Goal: Task Accomplishment & Management: Complete application form

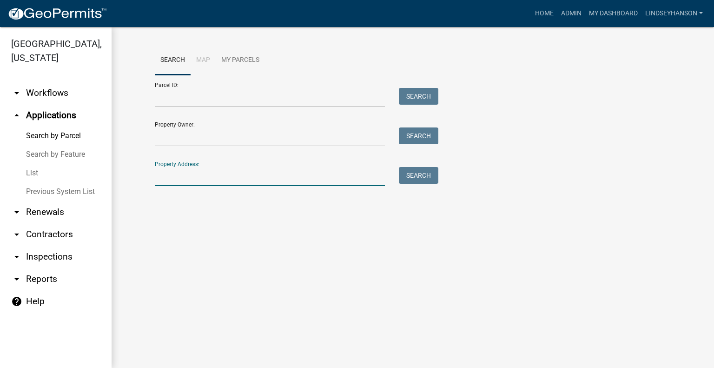
click at [224, 176] on input "Property Address:" at bounding box center [270, 176] width 230 height 19
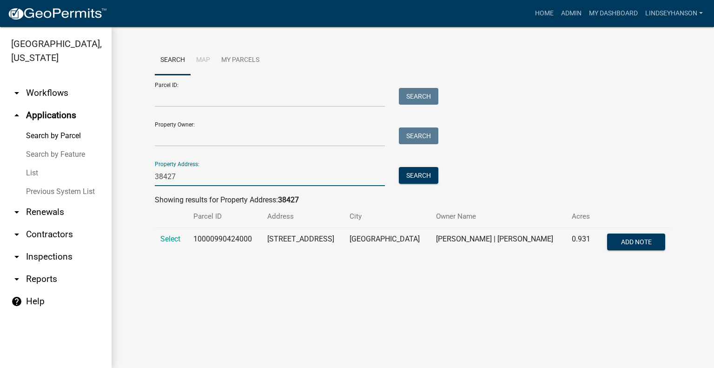
type input "38427"
click at [159, 236] on td "Select" at bounding box center [171, 243] width 33 height 31
click at [163, 236] on span "Select" at bounding box center [170, 238] width 20 height 9
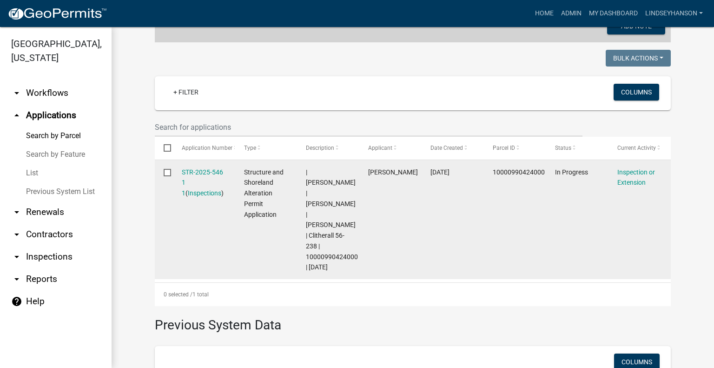
scroll to position [232, 0]
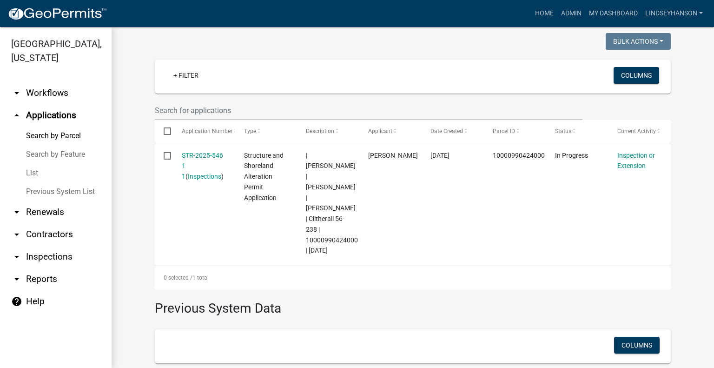
drag, startPoint x: 706, startPoint y: 202, endPoint x: 697, endPoint y: 234, distance: 33.4
click at [697, 234] on div "Search Map My Parcels Parcel ID: Search Property Owner: Search Property Address…" at bounding box center [413, 136] width 603 height 684
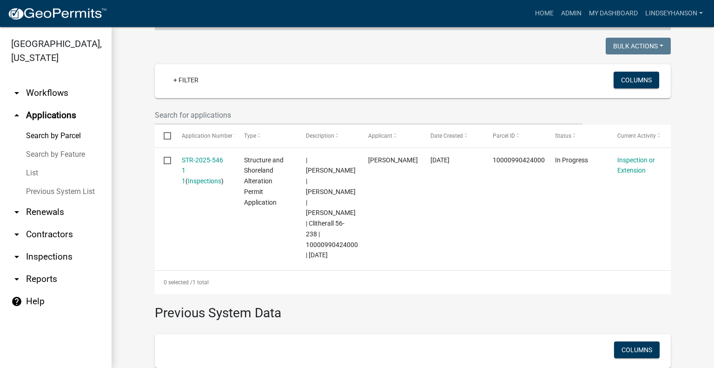
scroll to position [216, 0]
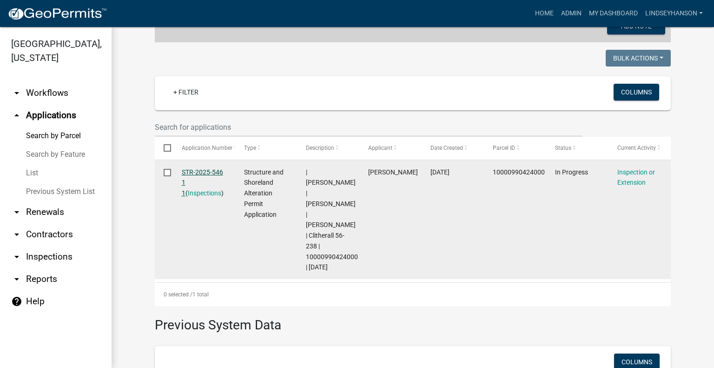
click at [212, 174] on link "STR-2025-546 1 1" at bounding box center [202, 182] width 41 height 29
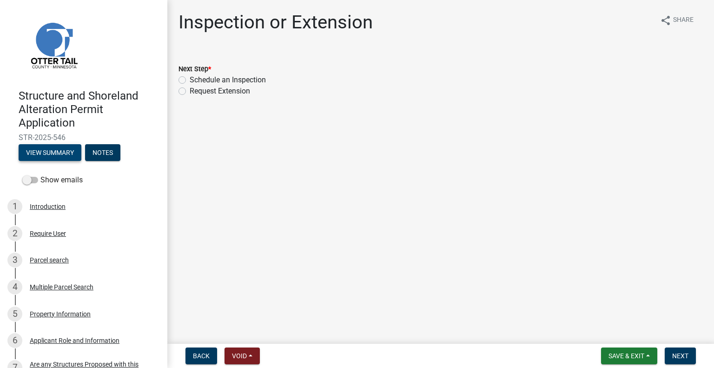
click at [48, 145] on button "View Summary" at bounding box center [50, 152] width 63 height 17
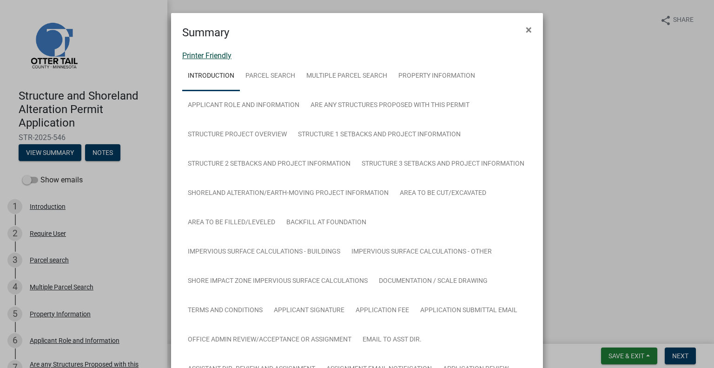
click at [203, 55] on link "Printer Friendly" at bounding box center [206, 55] width 49 height 9
drag, startPoint x: 525, startPoint y: 27, endPoint x: 525, endPoint y: 34, distance: 7.0
click at [526, 27] on span "×" at bounding box center [529, 29] width 6 height 13
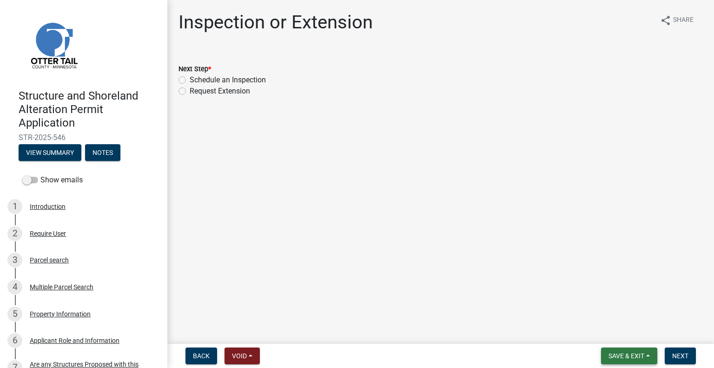
click at [609, 358] on span "Save & Exit" at bounding box center [627, 355] width 36 height 7
click at [597, 332] on button "Save & Exit" at bounding box center [620, 331] width 74 height 22
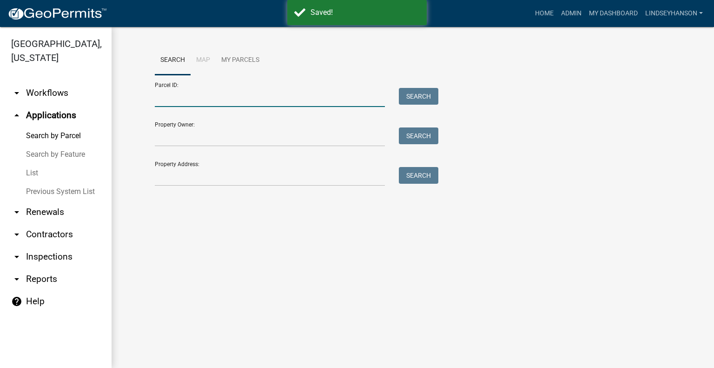
click at [318, 106] on input "Parcel ID:" at bounding box center [270, 97] width 230 height 19
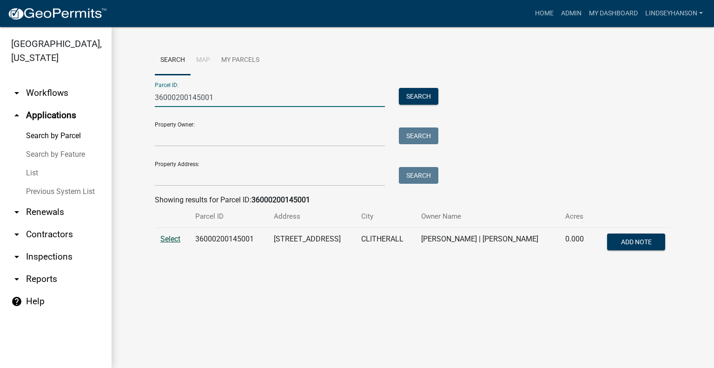
type input "36000200145001"
click at [170, 236] on span "Select" at bounding box center [170, 238] width 20 height 9
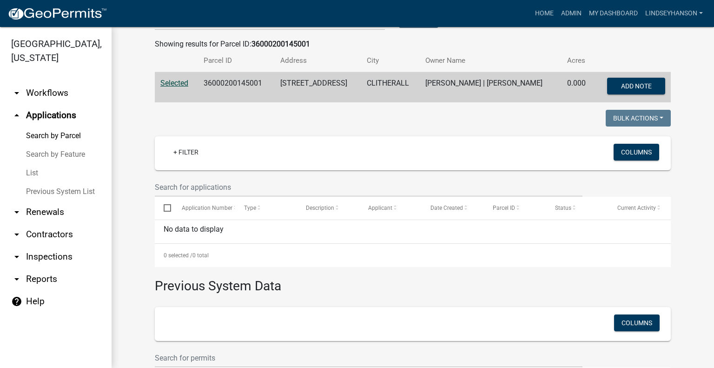
scroll to position [168, 0]
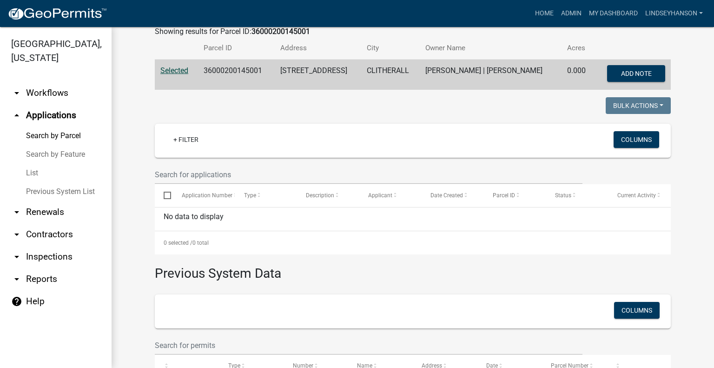
click at [231, 68] on td "36000200145001" at bounding box center [236, 75] width 77 height 31
copy td "36000200145001"
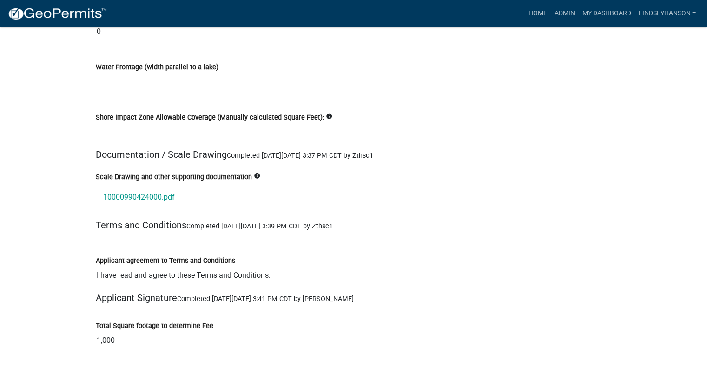
scroll to position [10496, 0]
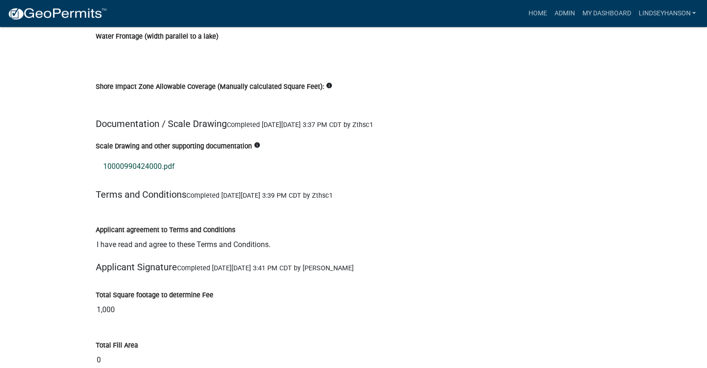
click at [165, 155] on link "10000990424000.pdf" at bounding box center [354, 166] width 516 height 22
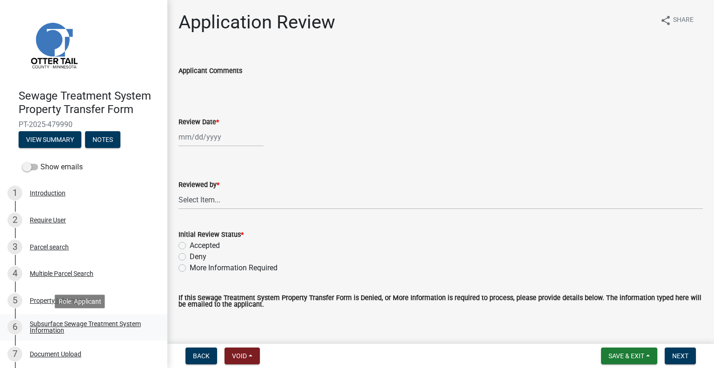
click at [102, 319] on div "6 Subsurface Sewage Treatment System Information" at bounding box center [79, 326] width 145 height 15
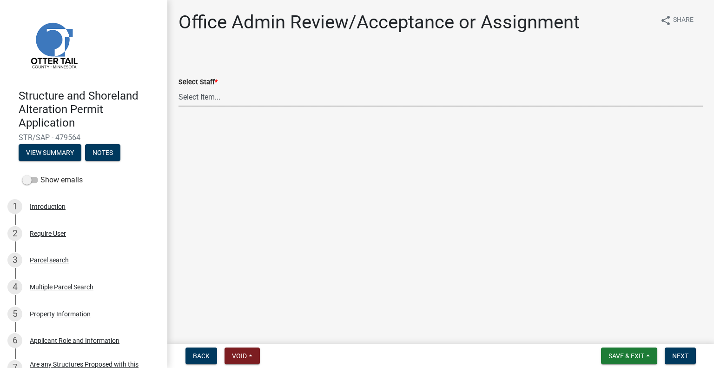
click at [214, 93] on select "Select Item... Alexis Newark (anewark@ottertailcounty.gov) Amy Busko (abusko@ot…" at bounding box center [441, 96] width 525 height 19
click at [179, 87] on select "Select Item... Alexis Newark (anewark@ottertailcounty.gov) Amy Busko (abusko@ot…" at bounding box center [441, 96] width 525 height 19
select select "587f38f5-c90e-4c12-9e10-d3e23909bbca"
click at [675, 353] on span "Next" at bounding box center [680, 355] width 16 height 7
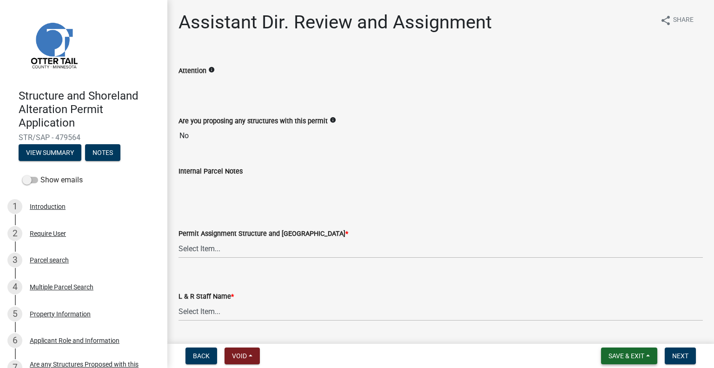
click at [631, 359] on button "Save & Exit" at bounding box center [629, 355] width 56 height 17
click at [623, 339] on button "Save & Exit" at bounding box center [620, 331] width 74 height 22
